Goal: Transaction & Acquisition: Obtain resource

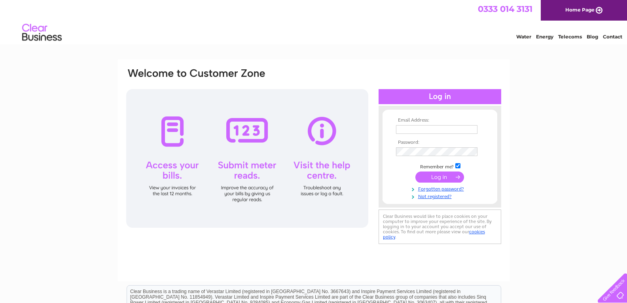
type input "accounts-payable@esa-servicedapartments.co.uk"
click at [442, 175] on input "submit" at bounding box center [440, 176] width 49 height 11
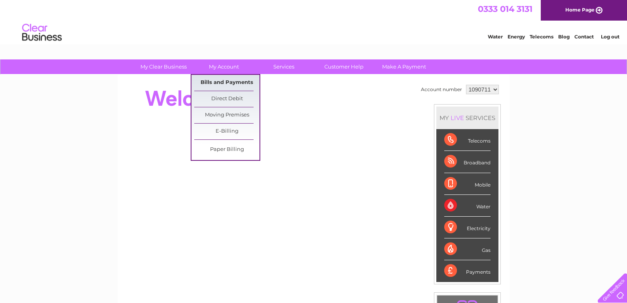
click at [220, 81] on link "Bills and Payments" at bounding box center [226, 83] width 65 height 16
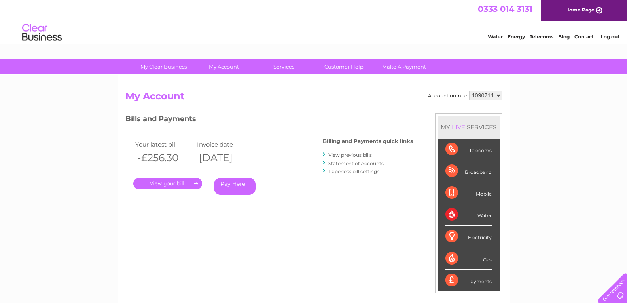
click at [184, 181] on link "." at bounding box center [167, 183] width 69 height 11
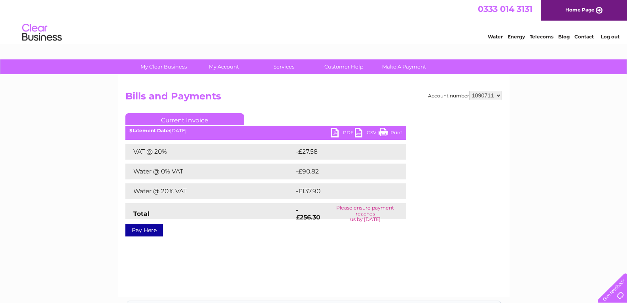
click at [340, 131] on link "PDF" at bounding box center [343, 133] width 24 height 11
